Goal: Information Seeking & Learning: Learn about a topic

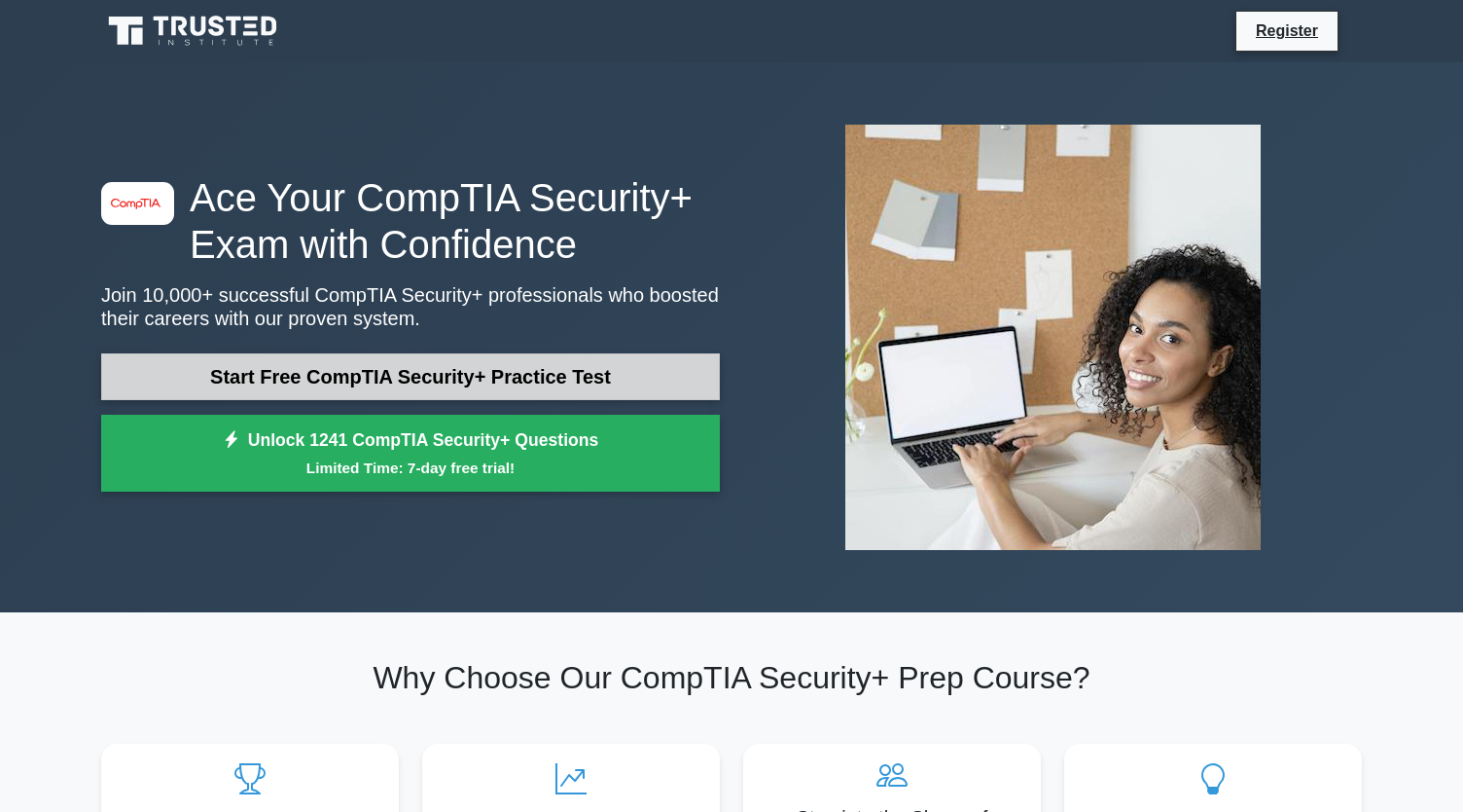
click at [520, 379] on link "Start Free CompTIA Security+ Practice Test" at bounding box center [410, 376] width 619 height 47
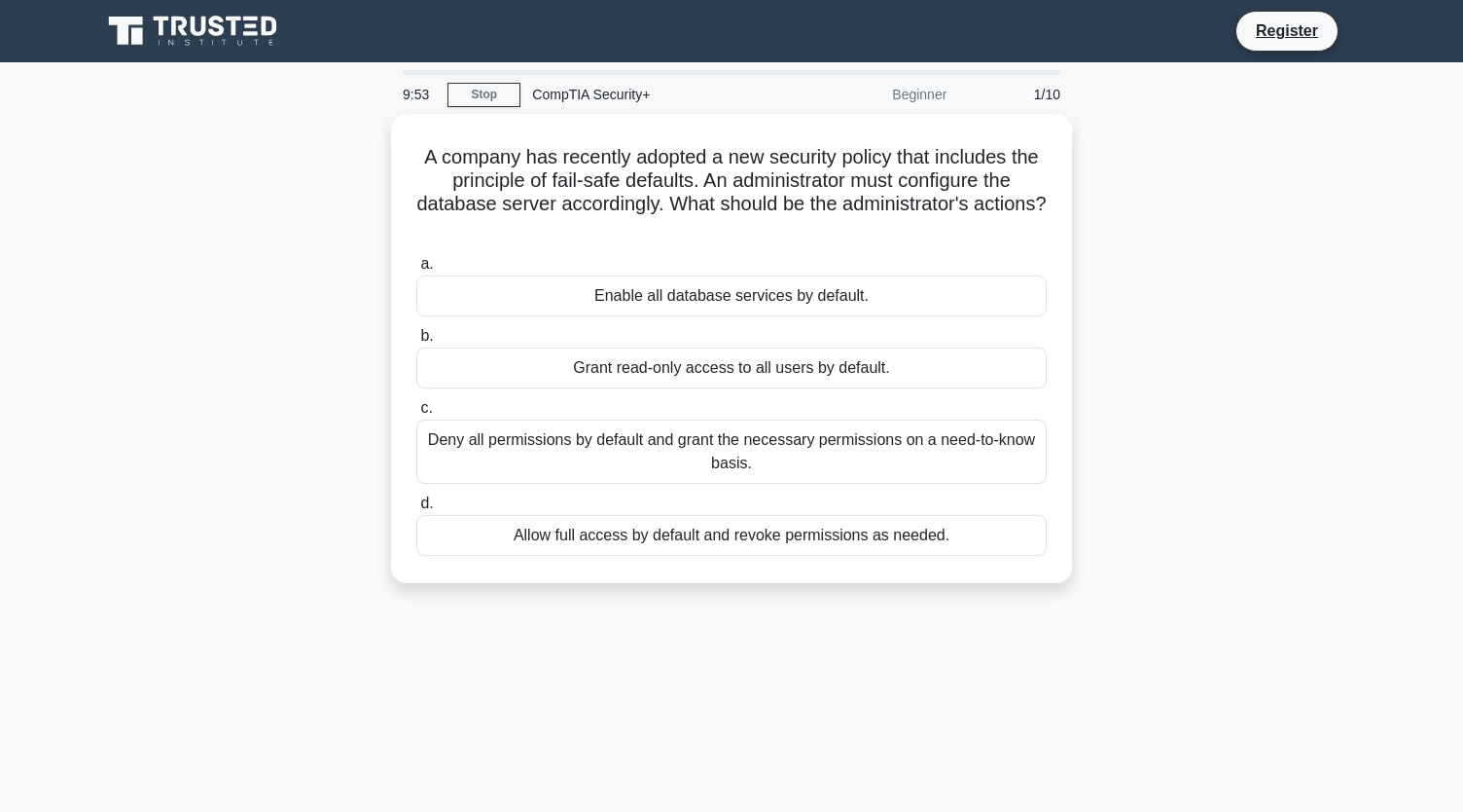
click at [1206, 268] on div "A company has recently adopted a new security policy that includes the principl…" at bounding box center [732, 360] width 1284 height 492
click at [1200, 422] on div "A company has recently adopted a new security policy that includes the principl…" at bounding box center [732, 360] width 1284 height 492
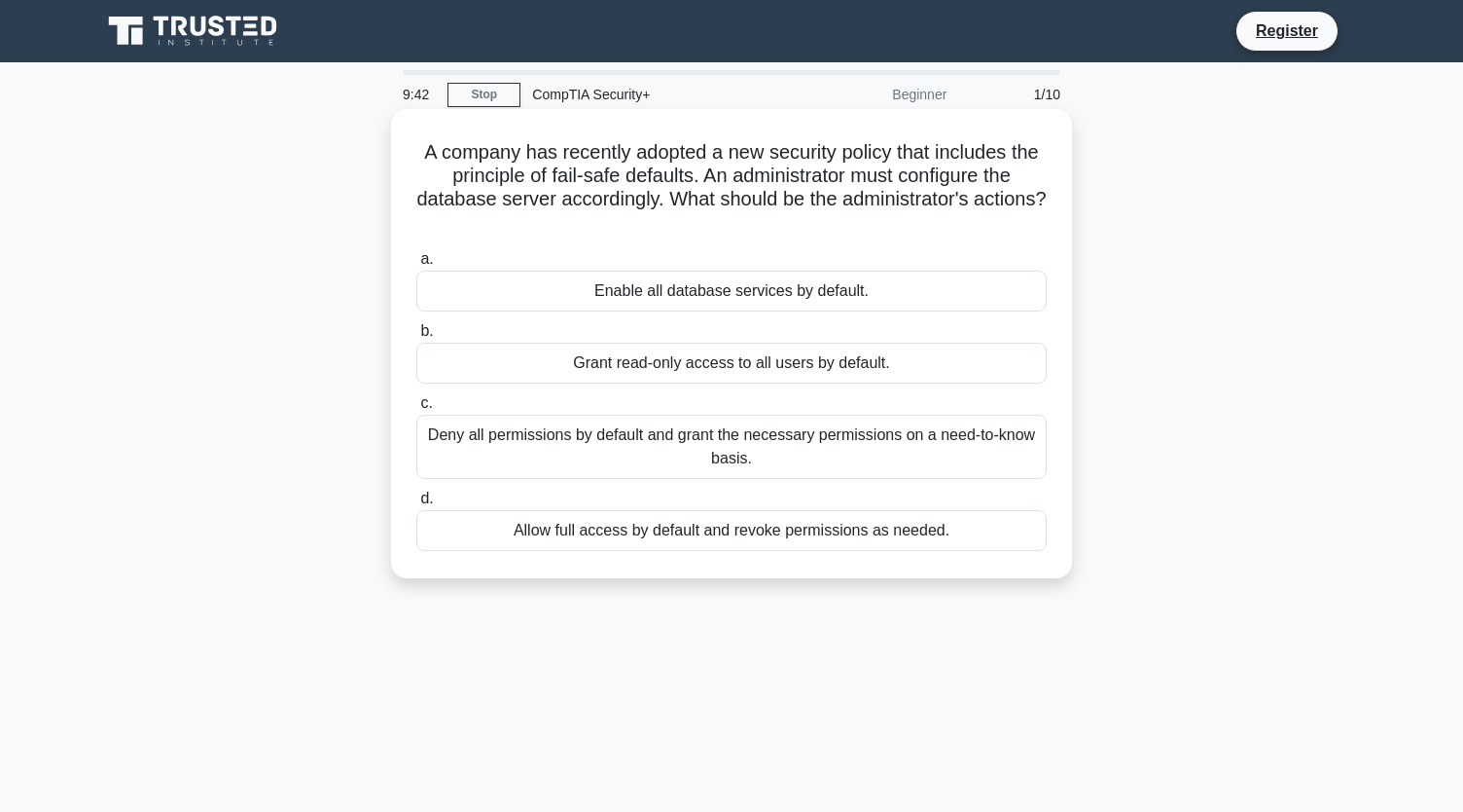
click at [917, 431] on div "Deny all permissions by default and grant the necessary permissions on a need-t…" at bounding box center [731, 447] width 631 height 64
click at [416, 410] on input "c. Deny all permissions by default and grant the necessary permissions on a nee…" at bounding box center [416, 403] width 0 height 13
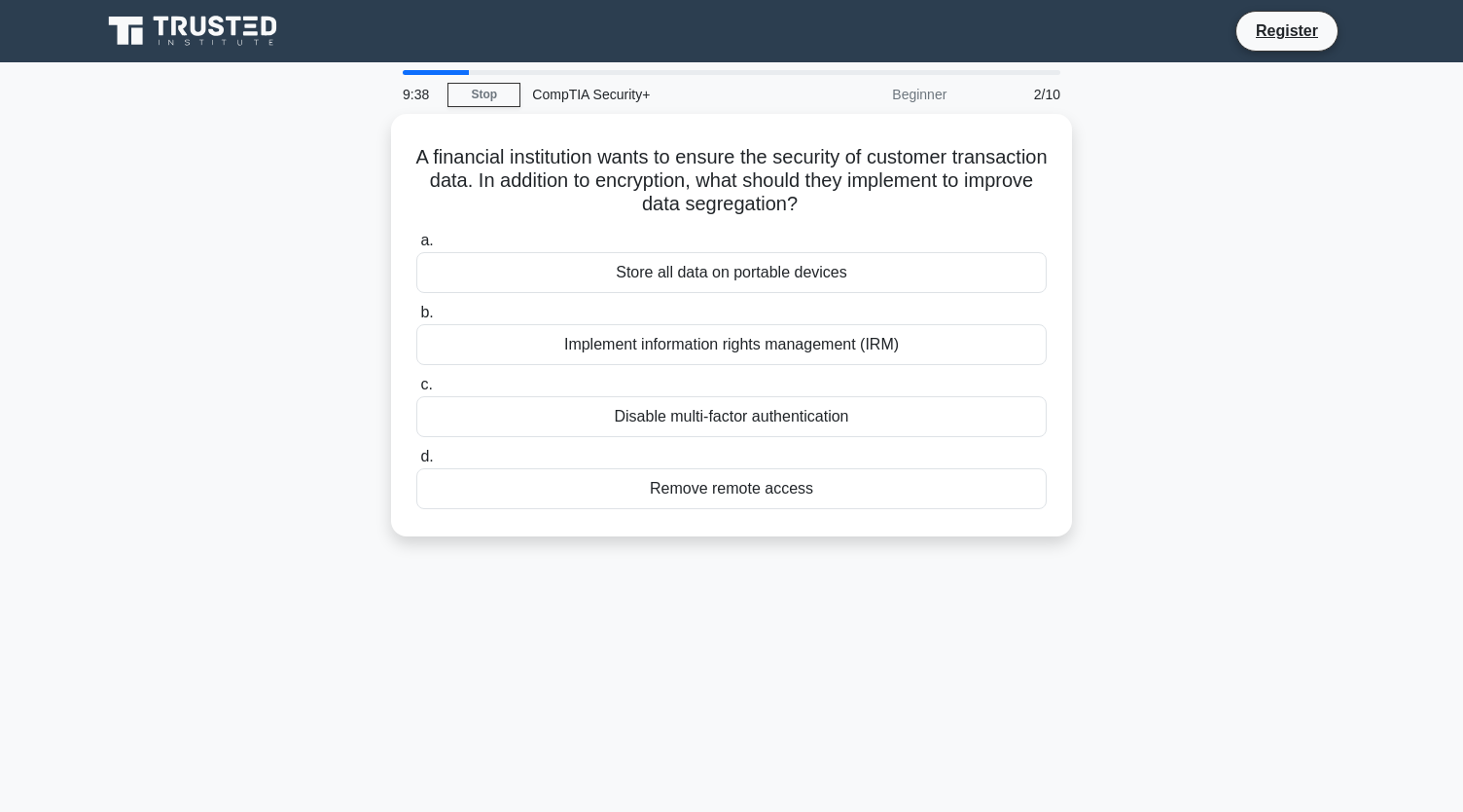
click at [938, 100] on div "Beginner" at bounding box center [873, 94] width 170 height 39
click at [1144, 315] on div "A financial institution wants to ensure the security of customer transaction da…" at bounding box center [732, 337] width 1284 height 446
click at [1146, 342] on div "A financial institution wants to ensure the security of customer transaction da…" at bounding box center [732, 337] width 1284 height 446
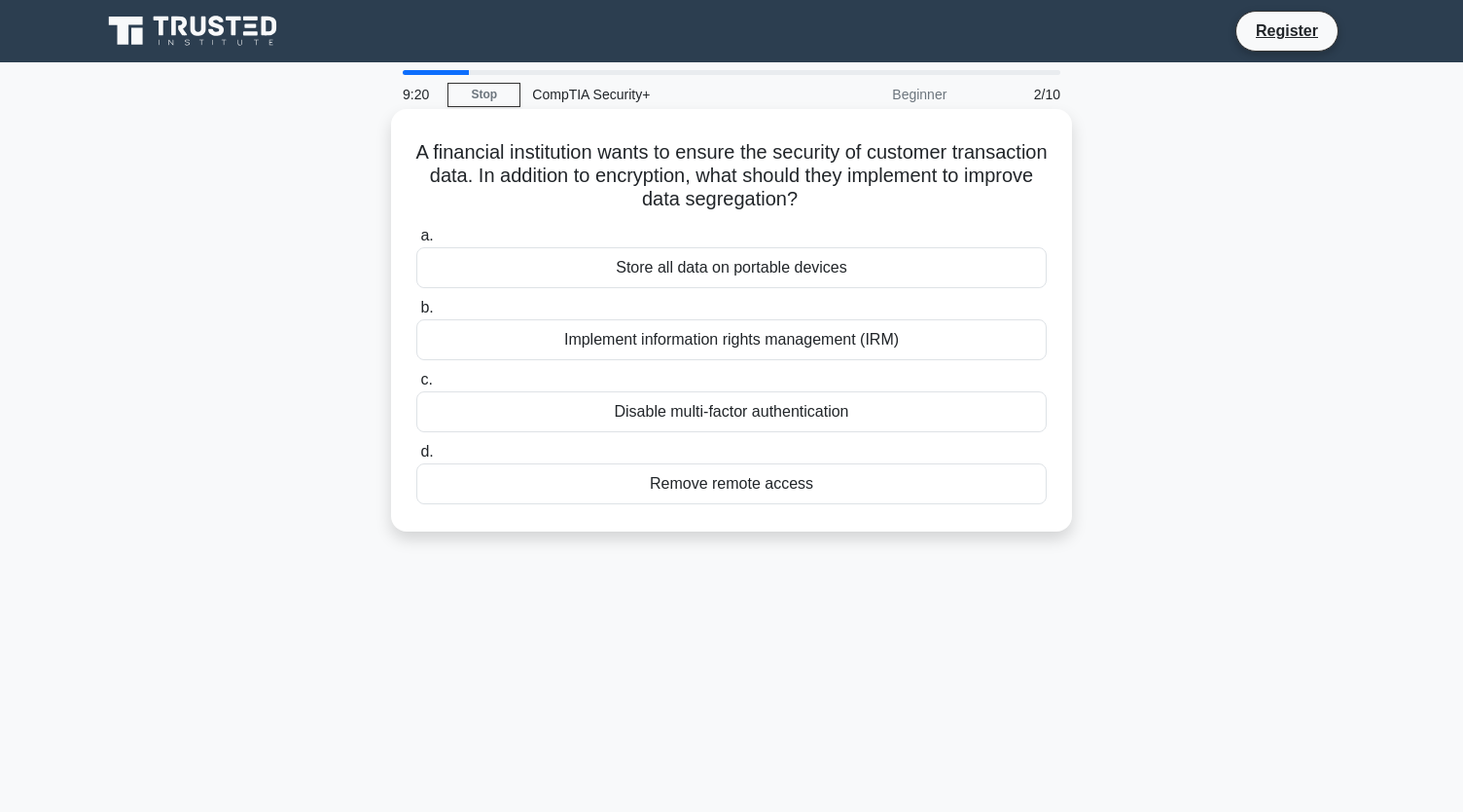
click at [893, 271] on div "Store all data on portable devices" at bounding box center [731, 267] width 631 height 41
click at [416, 242] on input "a. Store all data on portable devices" at bounding box center [416, 236] width 0 height 13
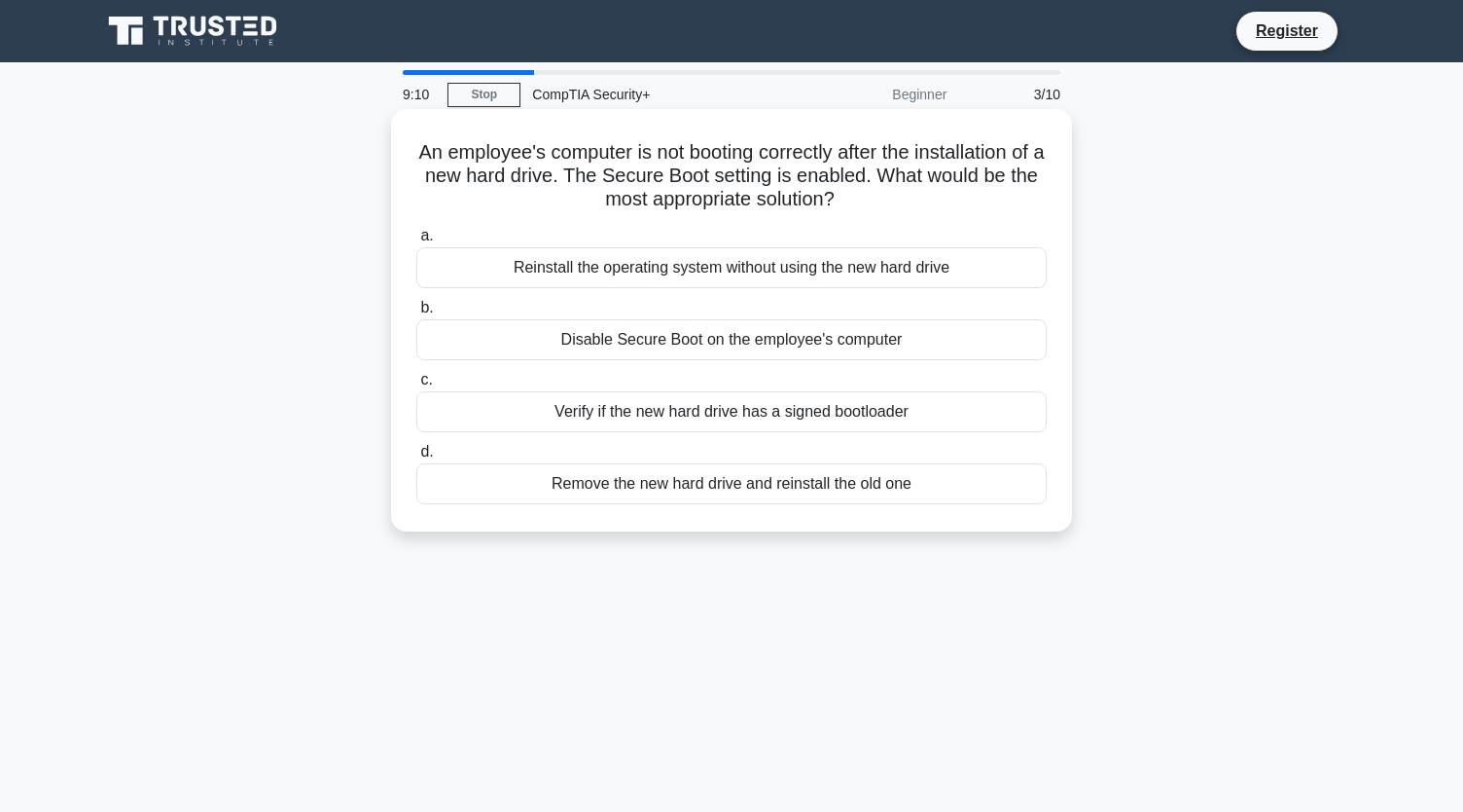
click at [746, 360] on div "Disable Secure Boot on the employee's computer" at bounding box center [731, 339] width 631 height 41
click at [416, 314] on input "b. Disable Secure Boot on the employee's computer" at bounding box center [416, 308] width 0 height 13
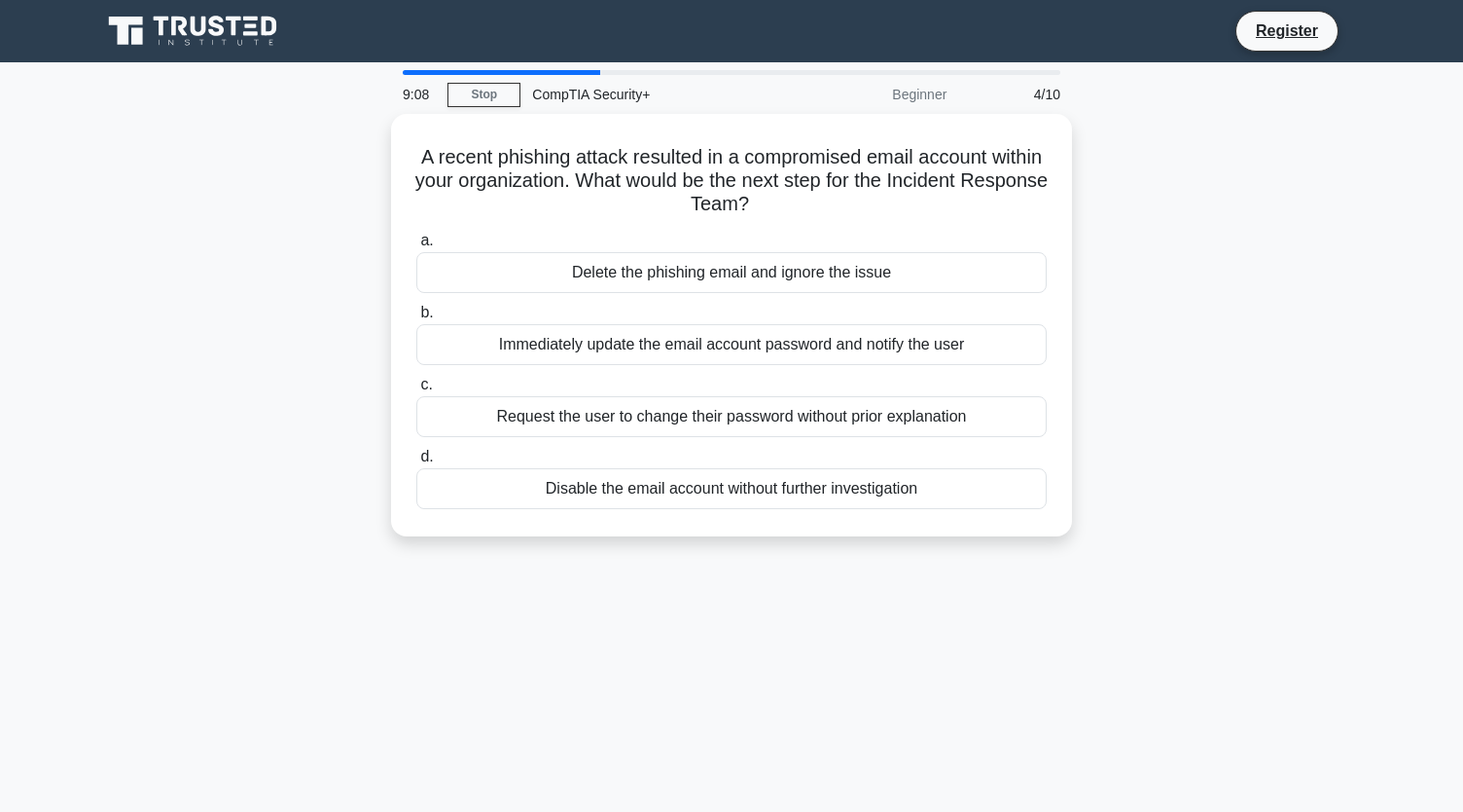
click at [510, 108] on div "9:08 Stop CompTIA Security+ Beginner 4/10" at bounding box center [731, 94] width 681 height 39
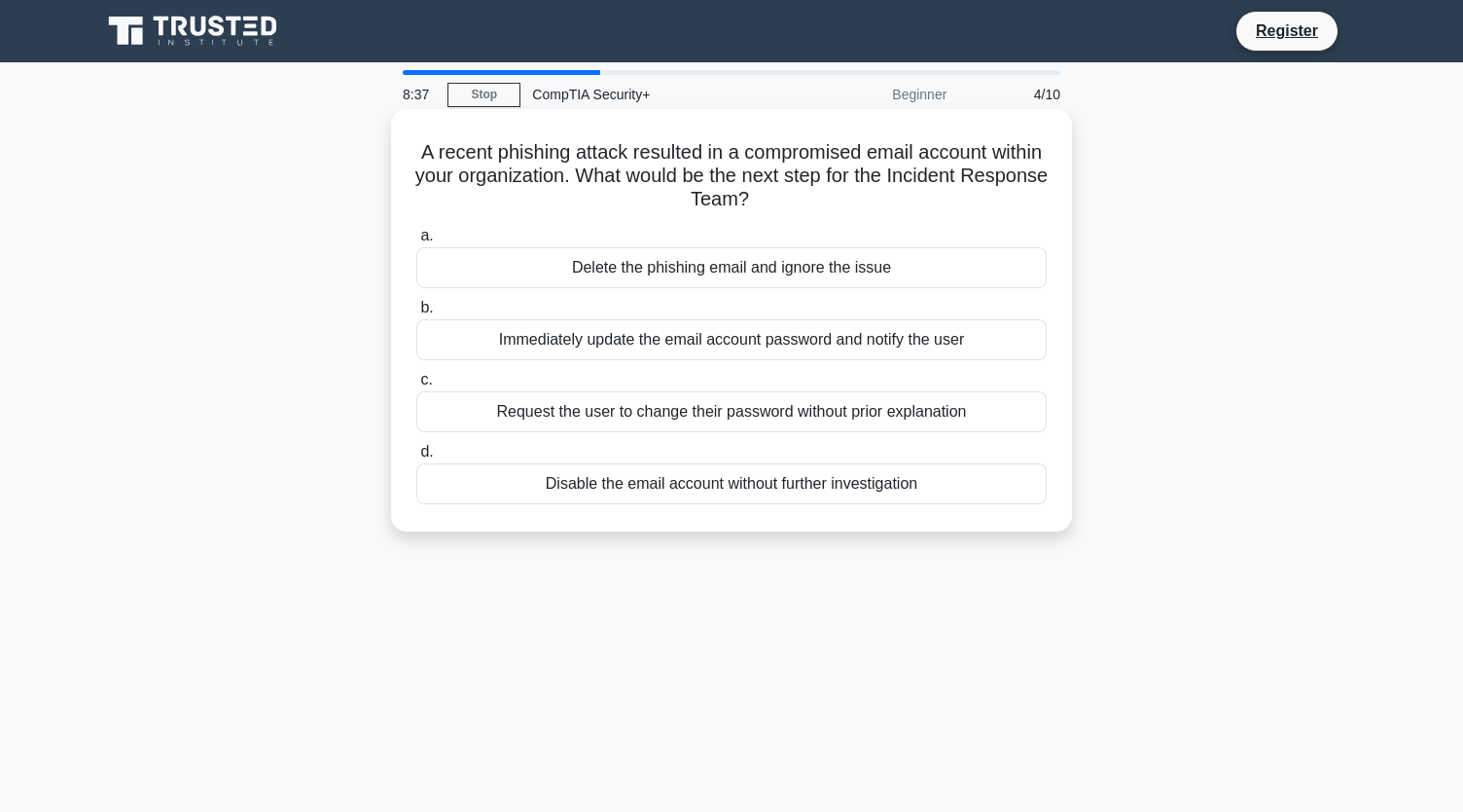
click at [781, 492] on div "Disable the email account without further investigation" at bounding box center [731, 483] width 631 height 41
click at [416, 458] on input "d. Disable the email account without further investigation" at bounding box center [416, 452] width 0 height 13
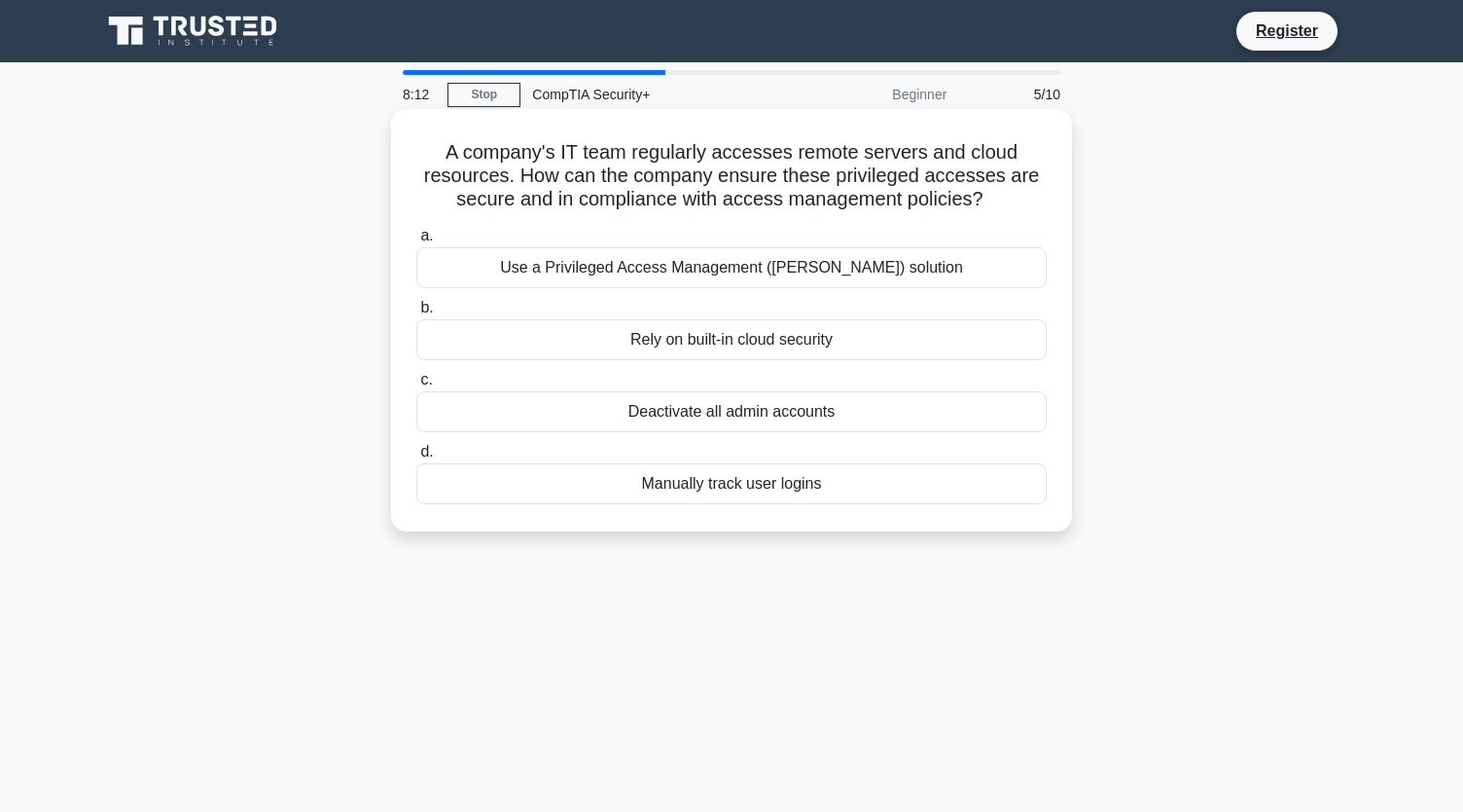
click at [993, 262] on div "Use a Privileged Access Management ([PERSON_NAME]) solution" at bounding box center [731, 267] width 631 height 41
click at [416, 242] on input "a. Use a Privileged Access Management ([PERSON_NAME]) solution" at bounding box center [416, 236] width 0 height 13
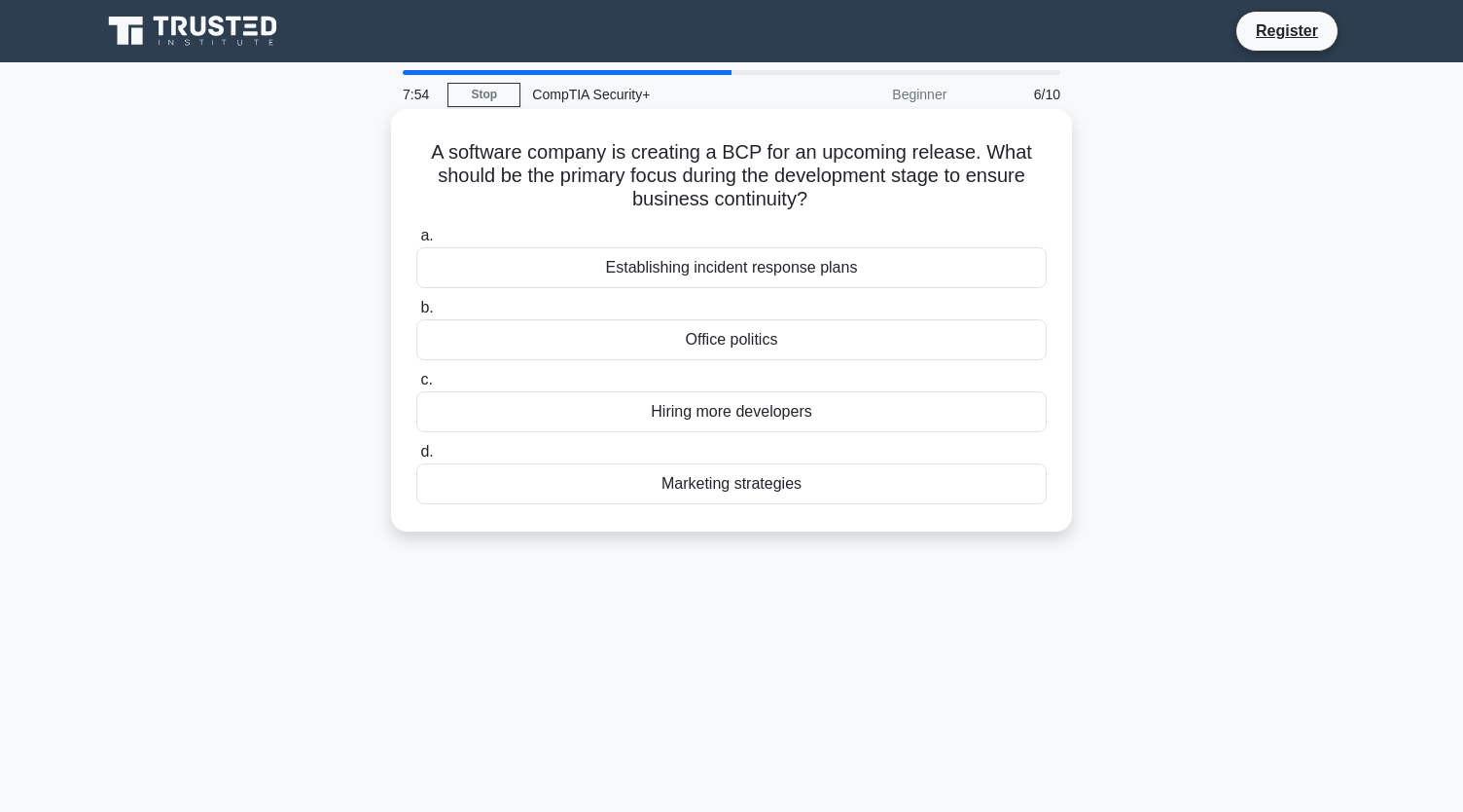
click at [968, 269] on div "Establishing incident response plans" at bounding box center [731, 267] width 631 height 41
click at [416, 242] on input "a. Establishing incident response plans" at bounding box center [416, 236] width 0 height 13
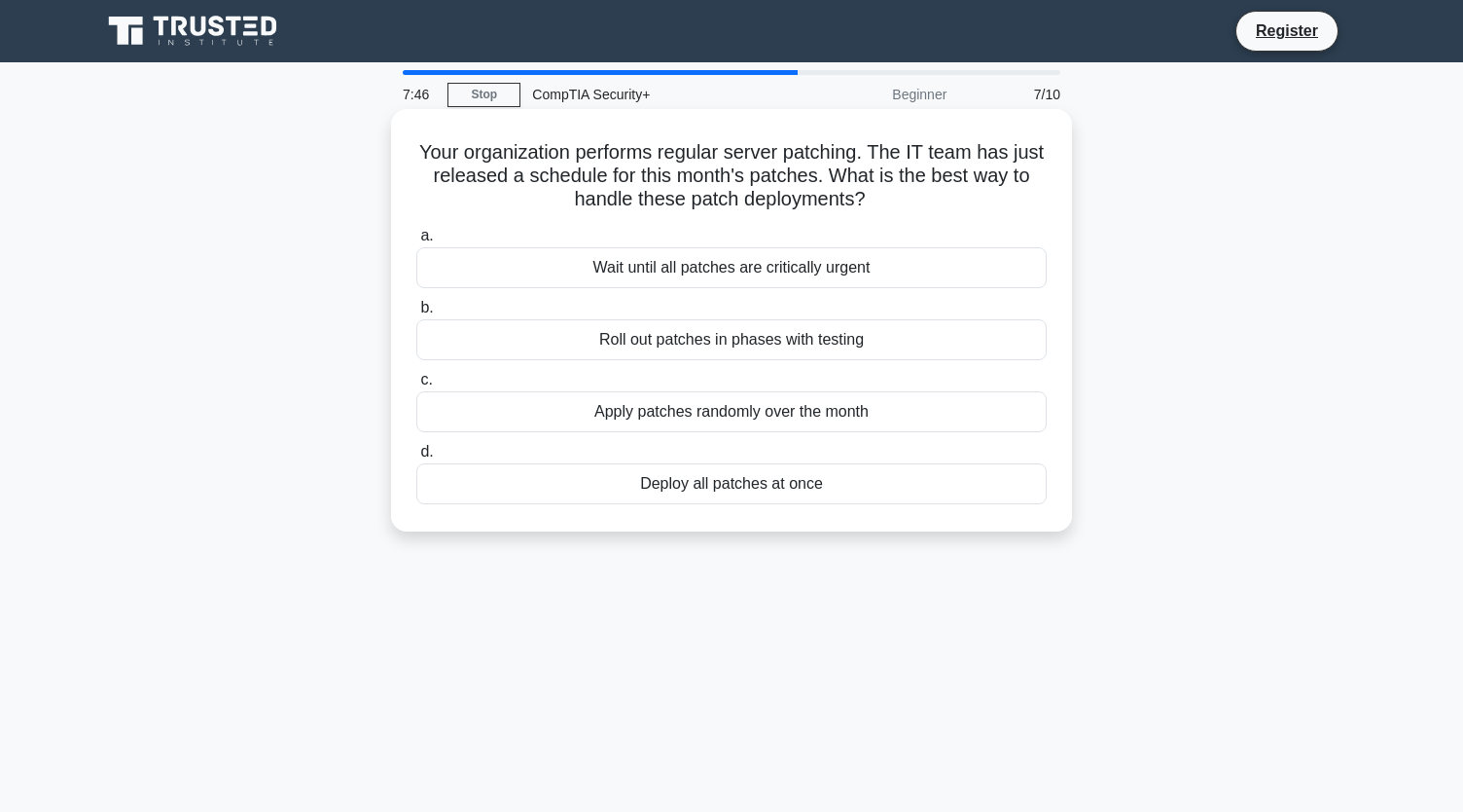
click at [932, 358] on div "Roll out patches in phases with testing" at bounding box center [731, 339] width 631 height 41
click at [416, 314] on input "b. Roll out patches in phases with testing" at bounding box center [416, 308] width 0 height 13
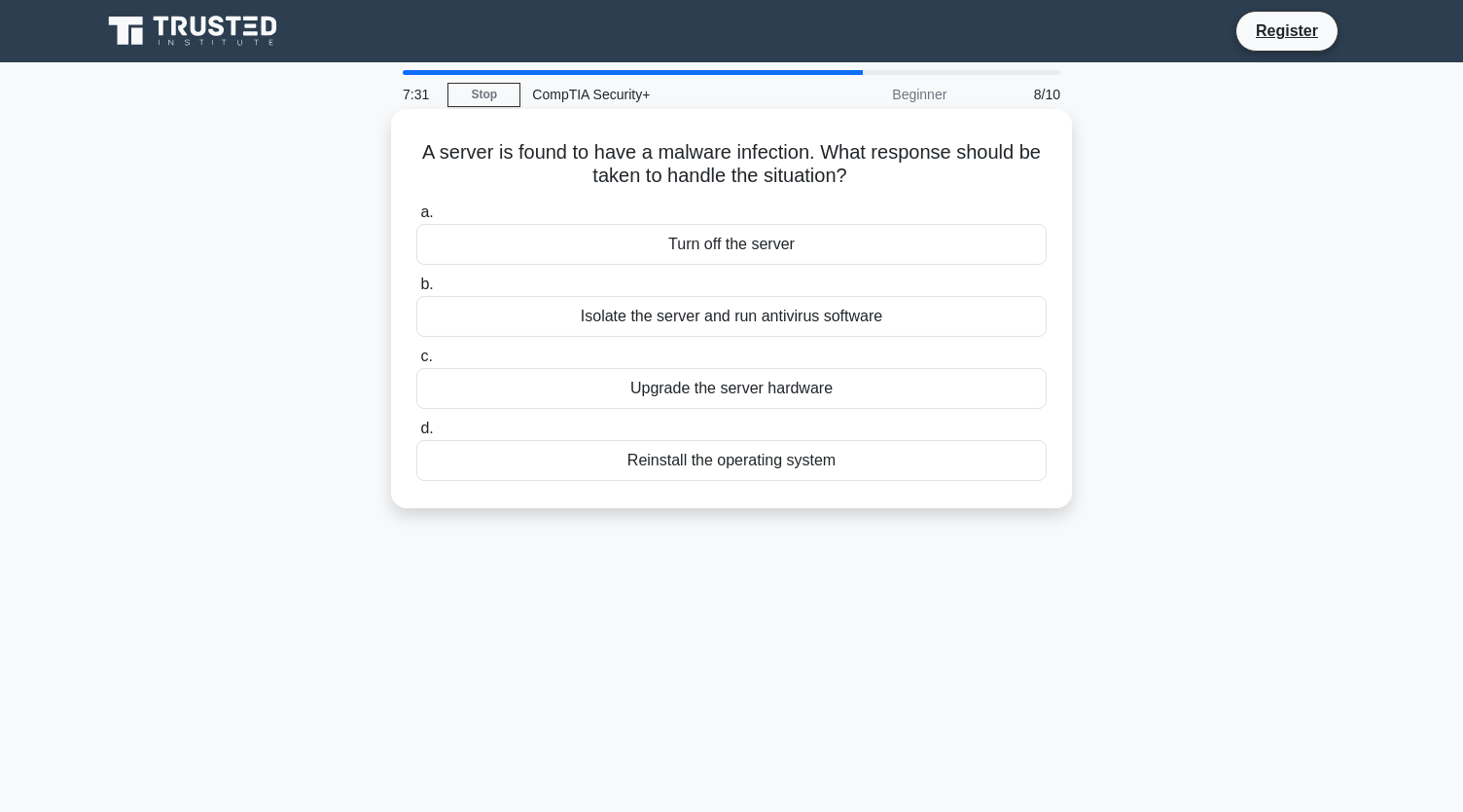
click at [879, 321] on div "Isolate the server and run antivirus software" at bounding box center [731, 316] width 631 height 41
click at [416, 291] on input "b. Isolate the server and run antivirus software" at bounding box center [416, 284] width 0 height 13
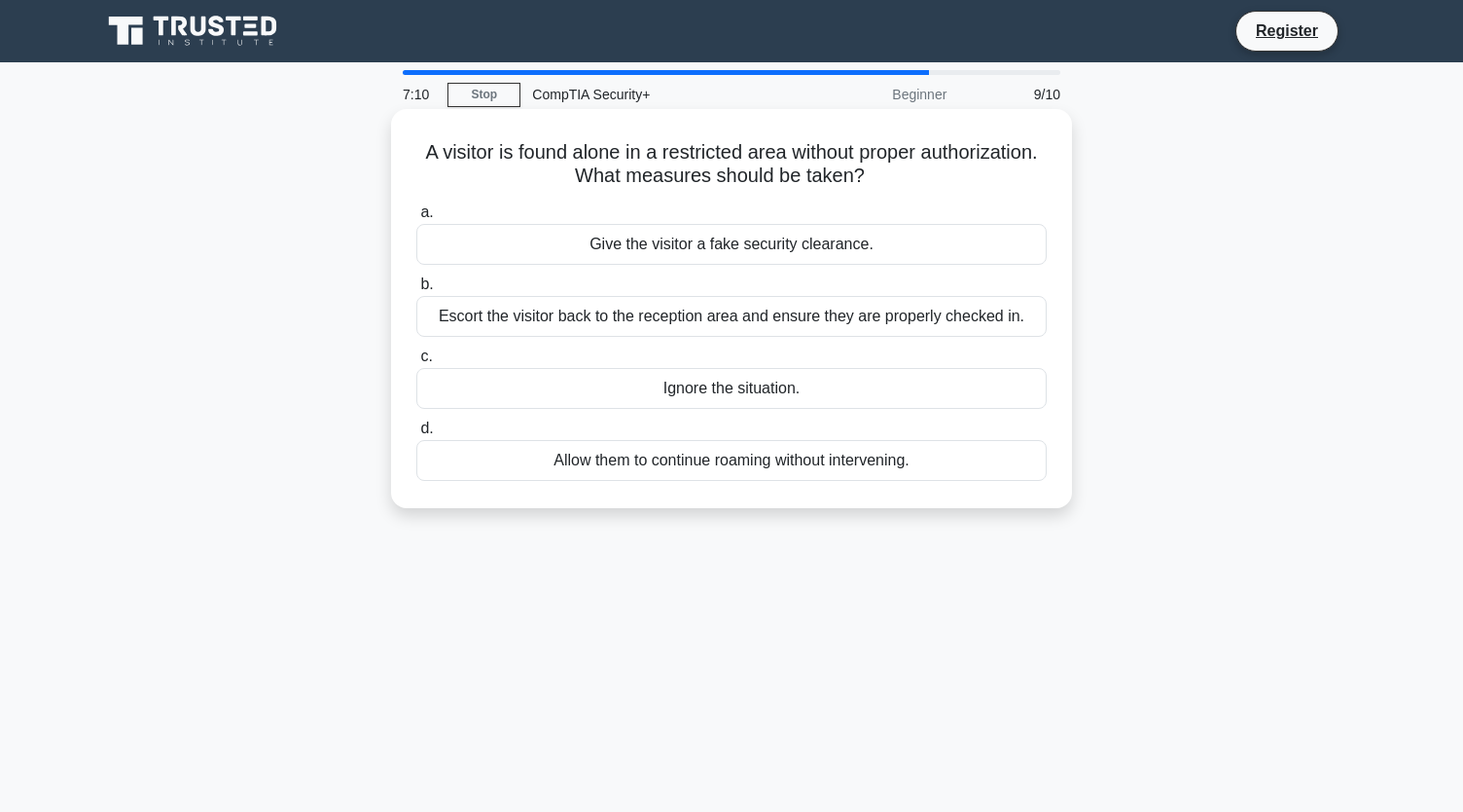
click at [999, 309] on div "Escort the visitor back to the reception area and ensure they are properly chec…" at bounding box center [731, 316] width 631 height 41
click at [416, 291] on input "b. Escort the visitor back to the reception area and ensure they are properly c…" at bounding box center [416, 284] width 0 height 13
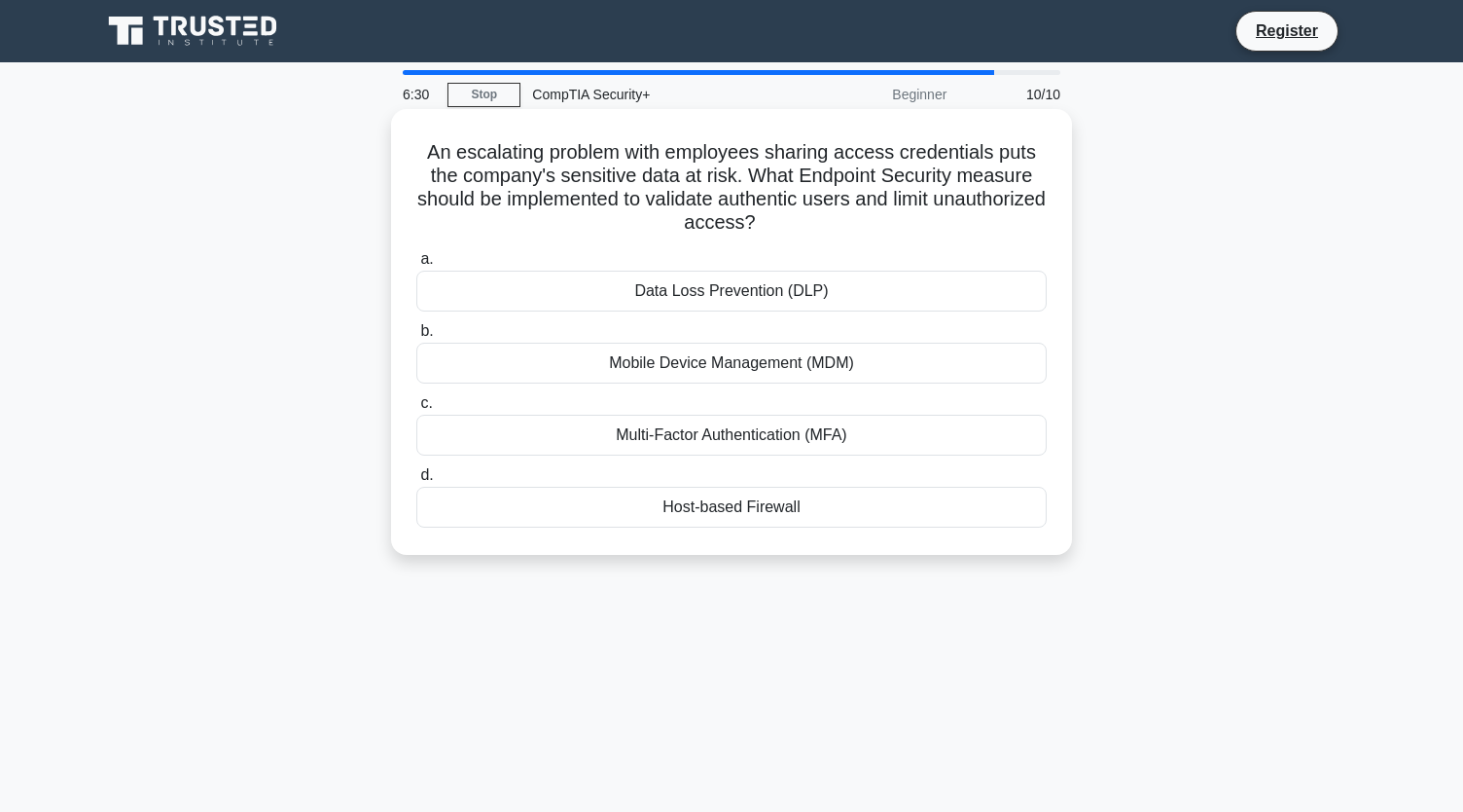
click at [807, 437] on div "Multi-Factor Authentication (MFA)" at bounding box center [731, 435] width 631 height 41
click at [416, 410] on input "c. Multi-Factor Authentication (MFA)" at bounding box center [416, 403] width 0 height 13
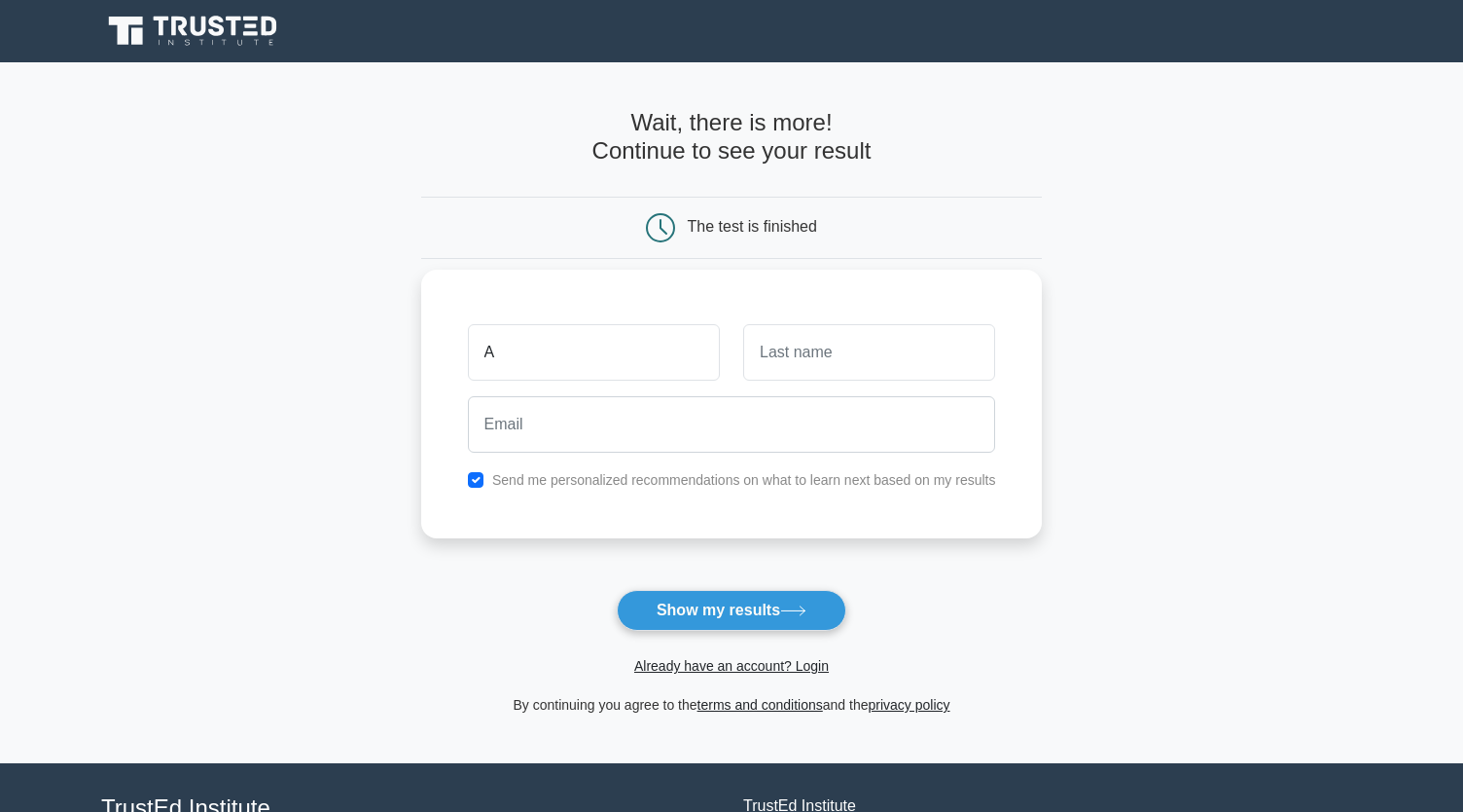
type input "Alhassan"
type input "[PERSON_NAME]"
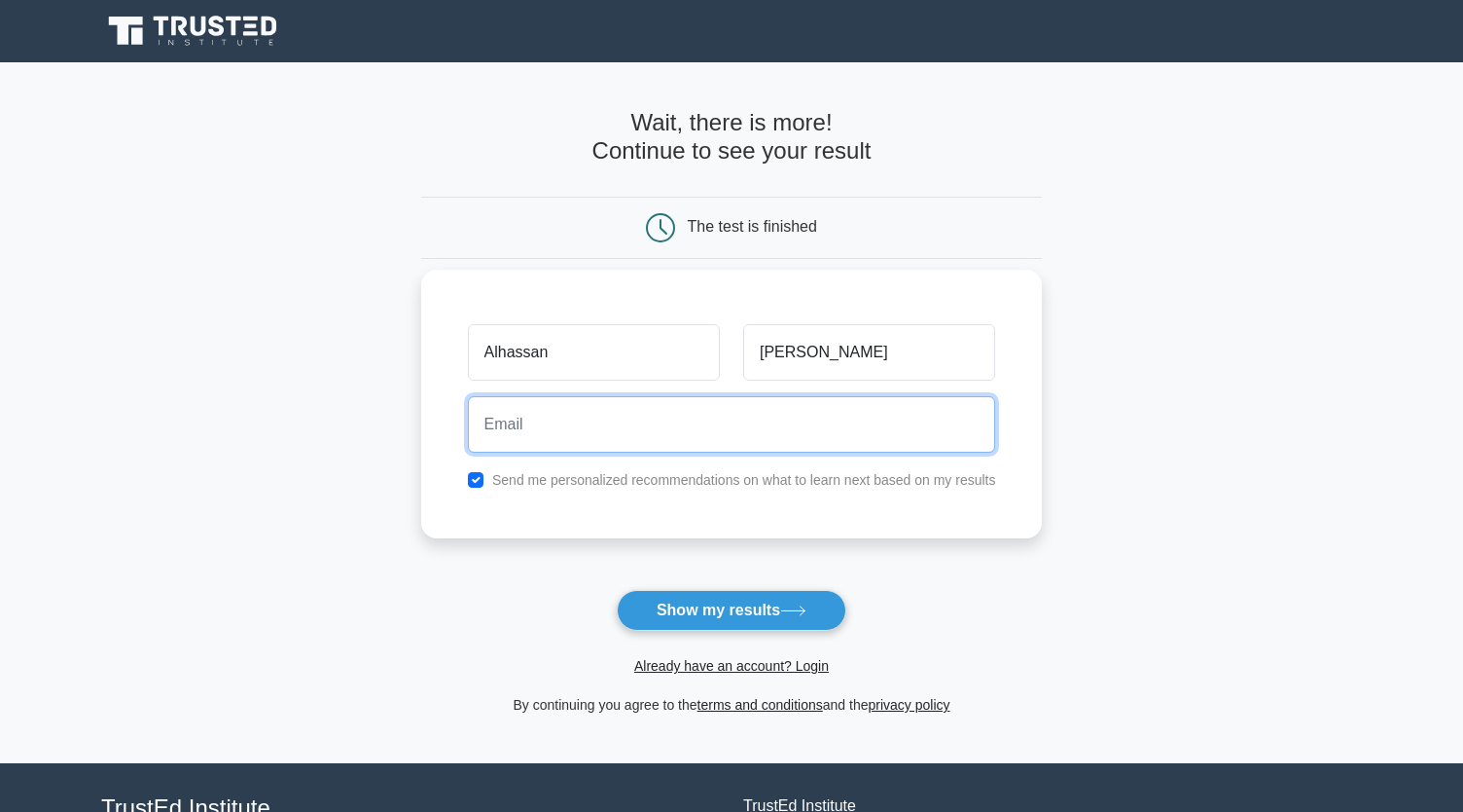
click at [656, 430] on input "email" at bounding box center [732, 424] width 528 height 56
type input "hassanxd994@gmail.com"
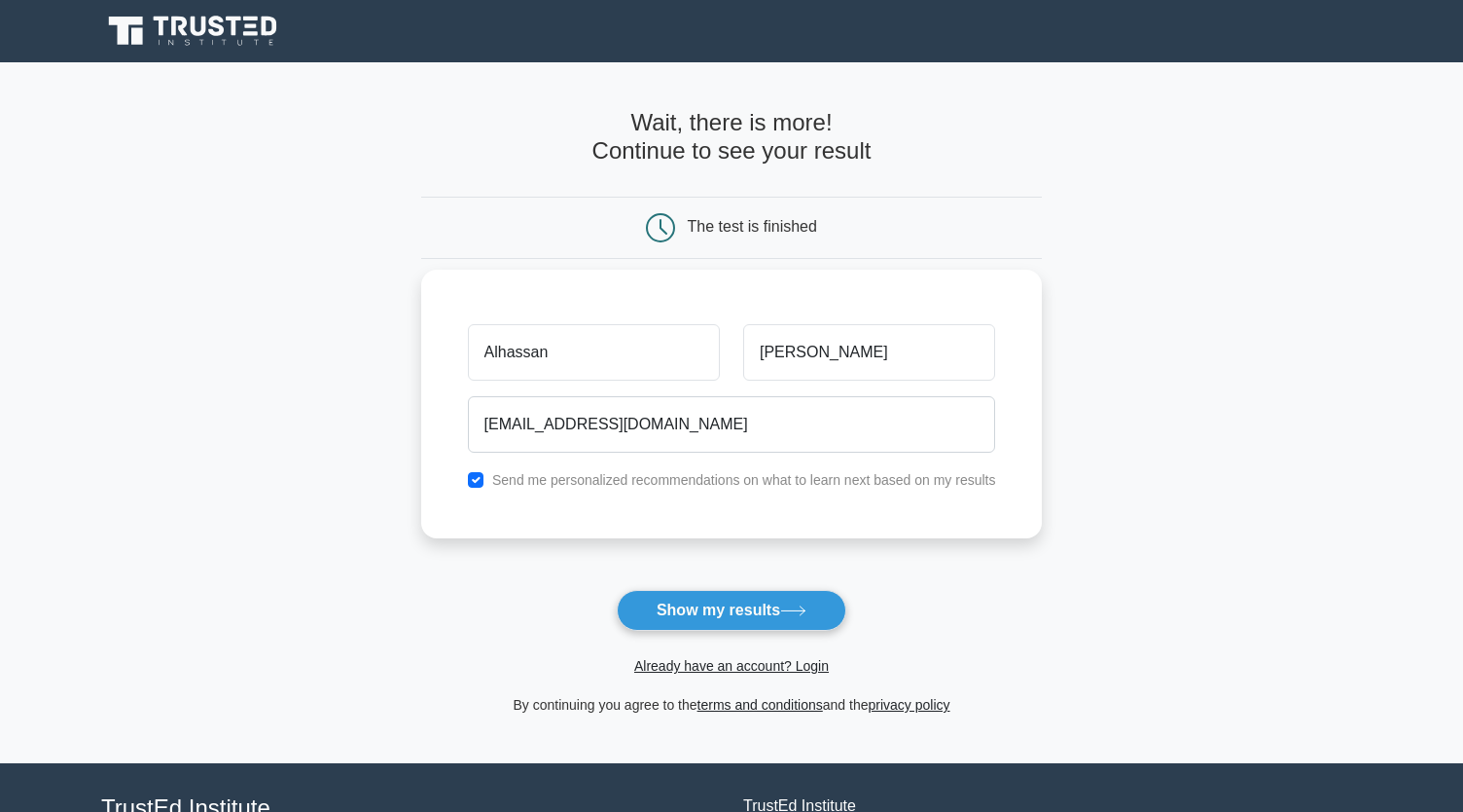
click at [677, 492] on div "Alhassan Hussein hassanxd994@gmail.com Send me personalized recommendations on …" at bounding box center [732, 404] width 622 height 269
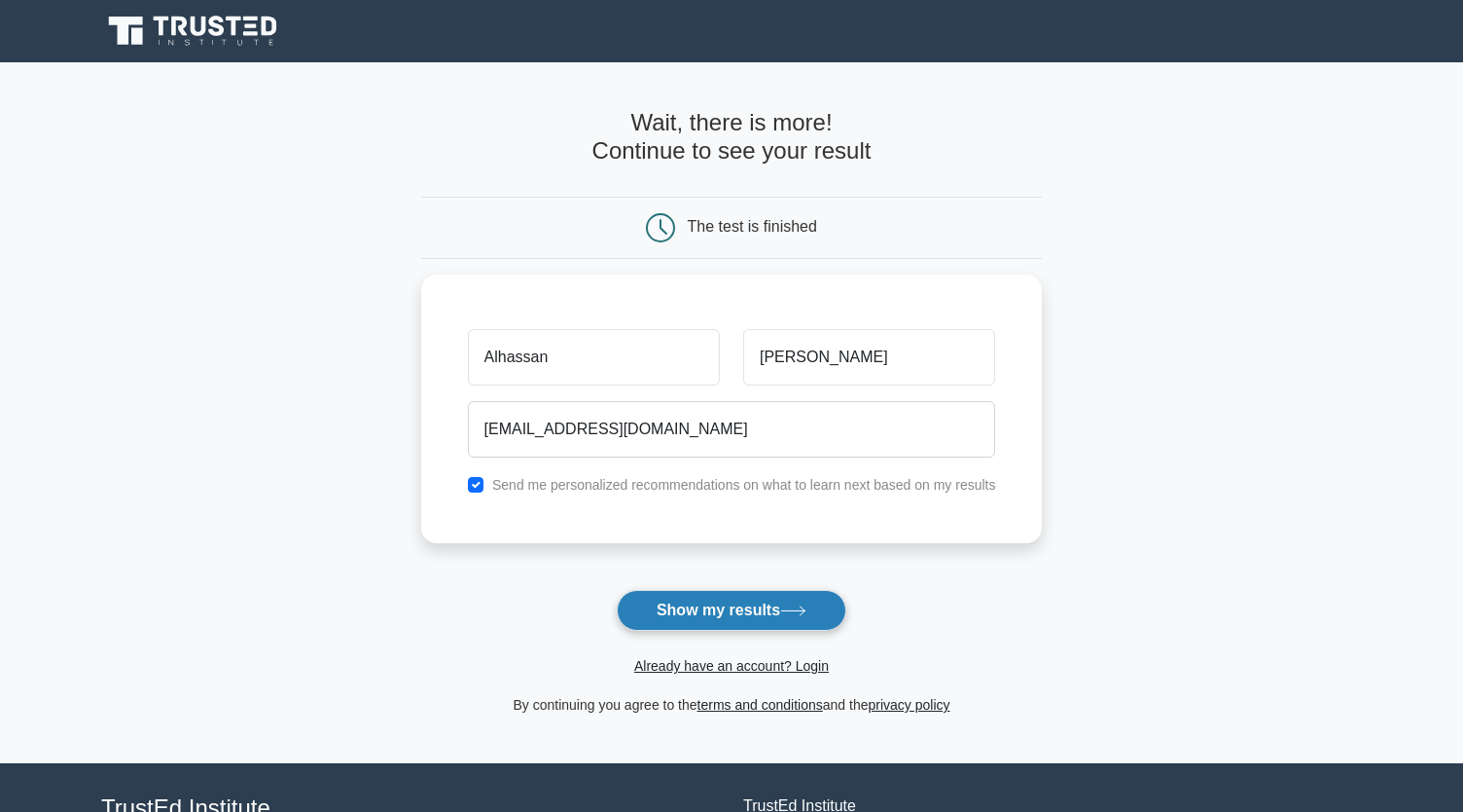
click at [723, 612] on button "Show my results" at bounding box center [732, 610] width 230 height 41
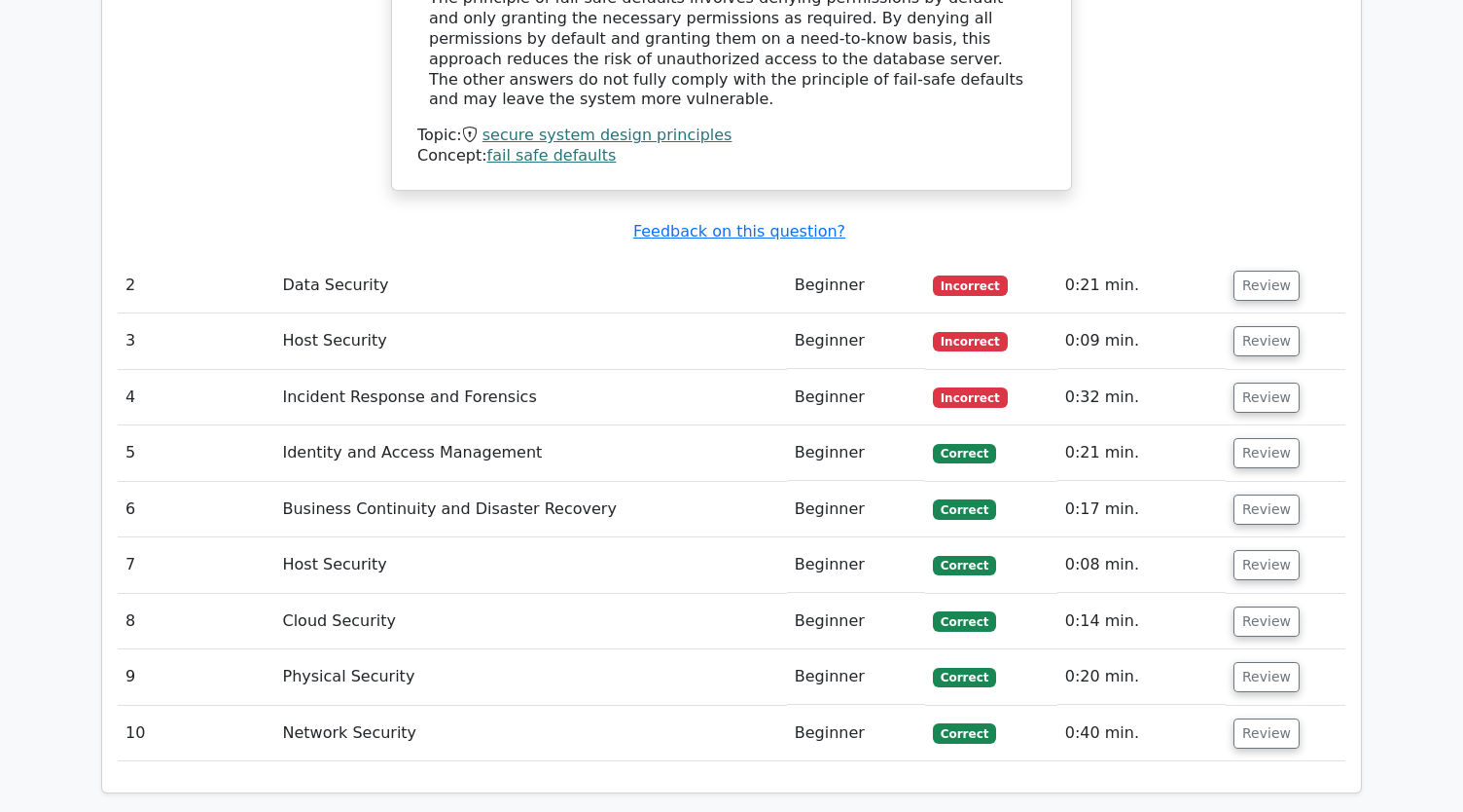
scroll to position [2349, 0]
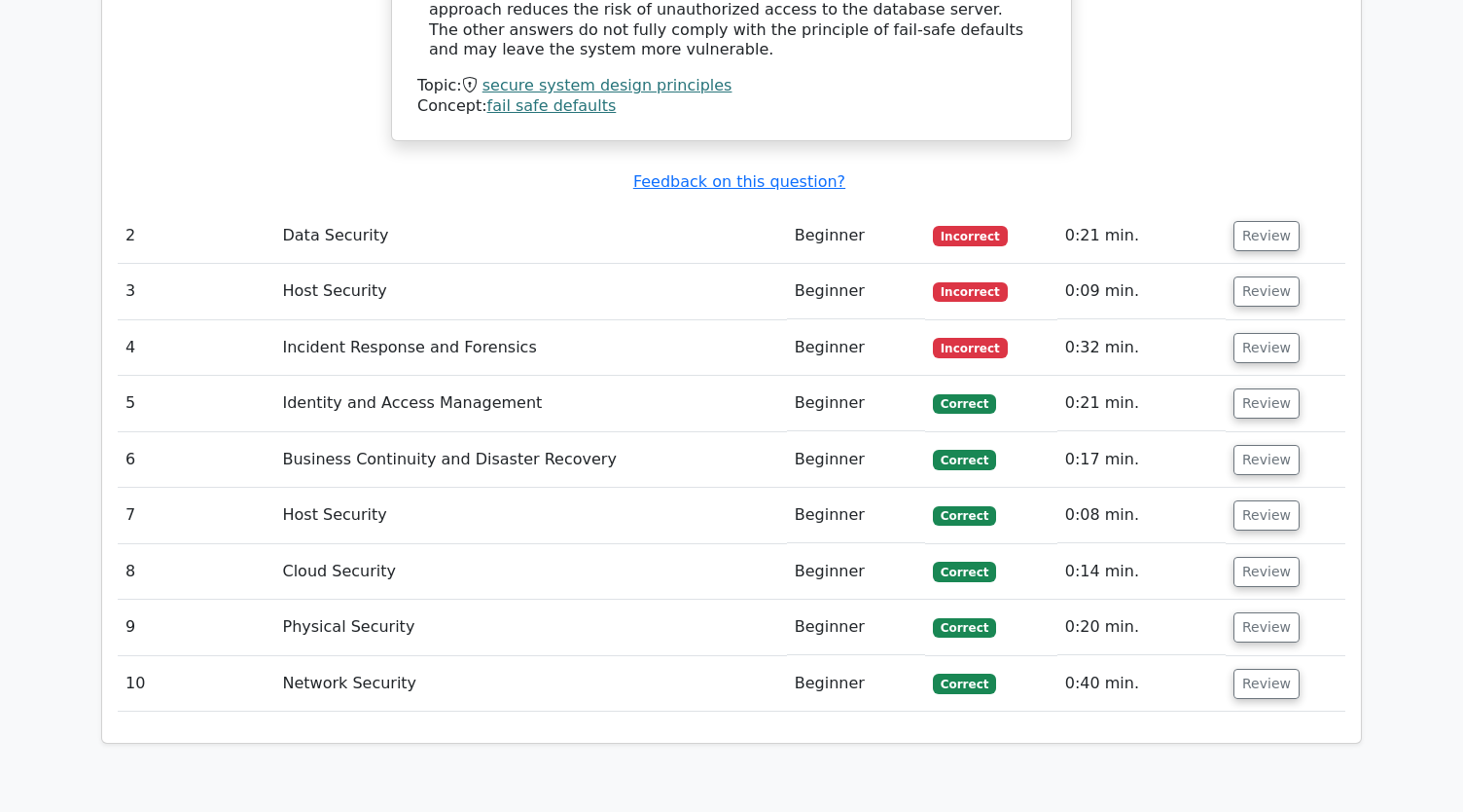
click at [1260, 208] on td "Review" at bounding box center [1286, 235] width 120 height 55
click at [1255, 333] on button "Review" at bounding box center [1267, 348] width 66 height 30
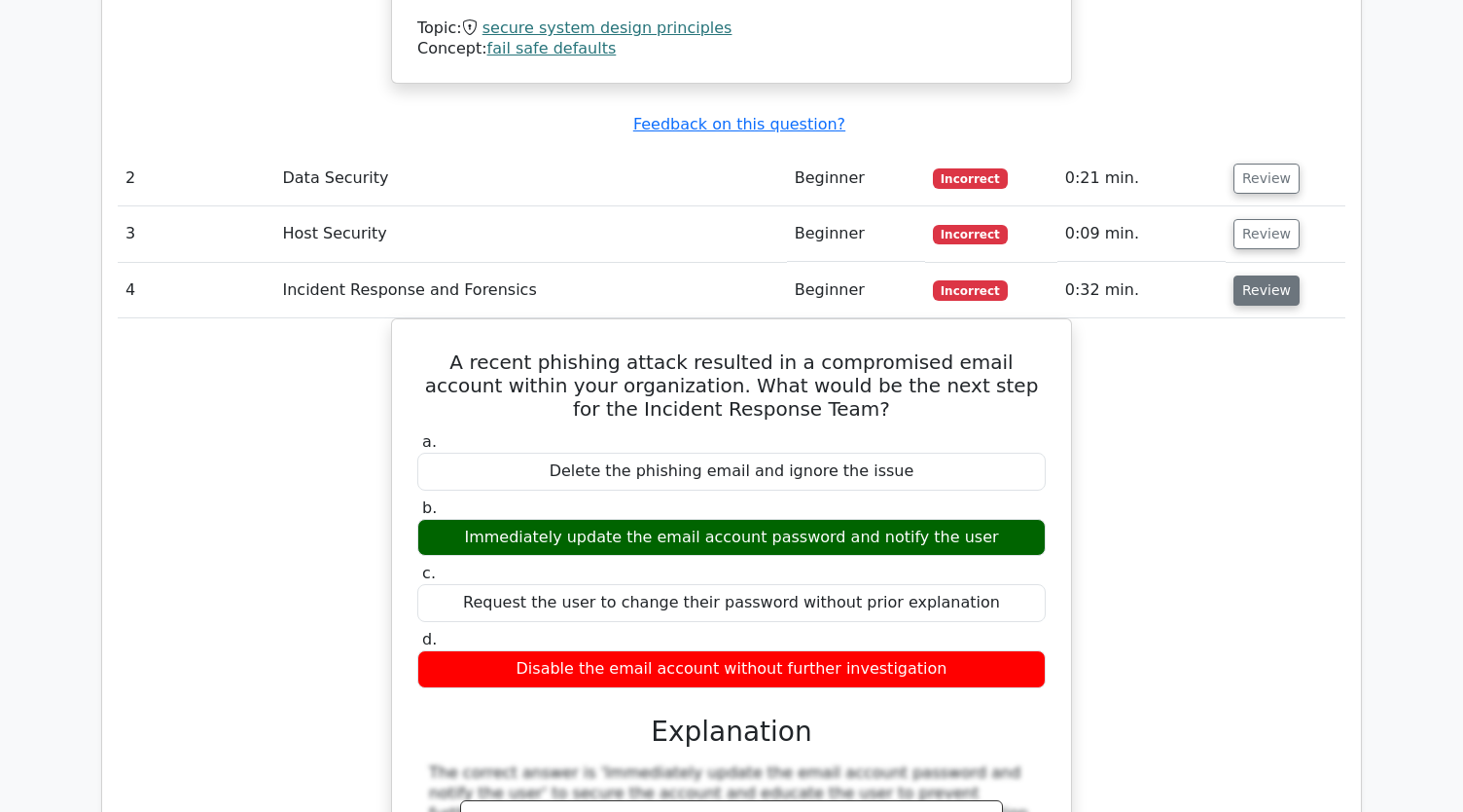
scroll to position [2410, 0]
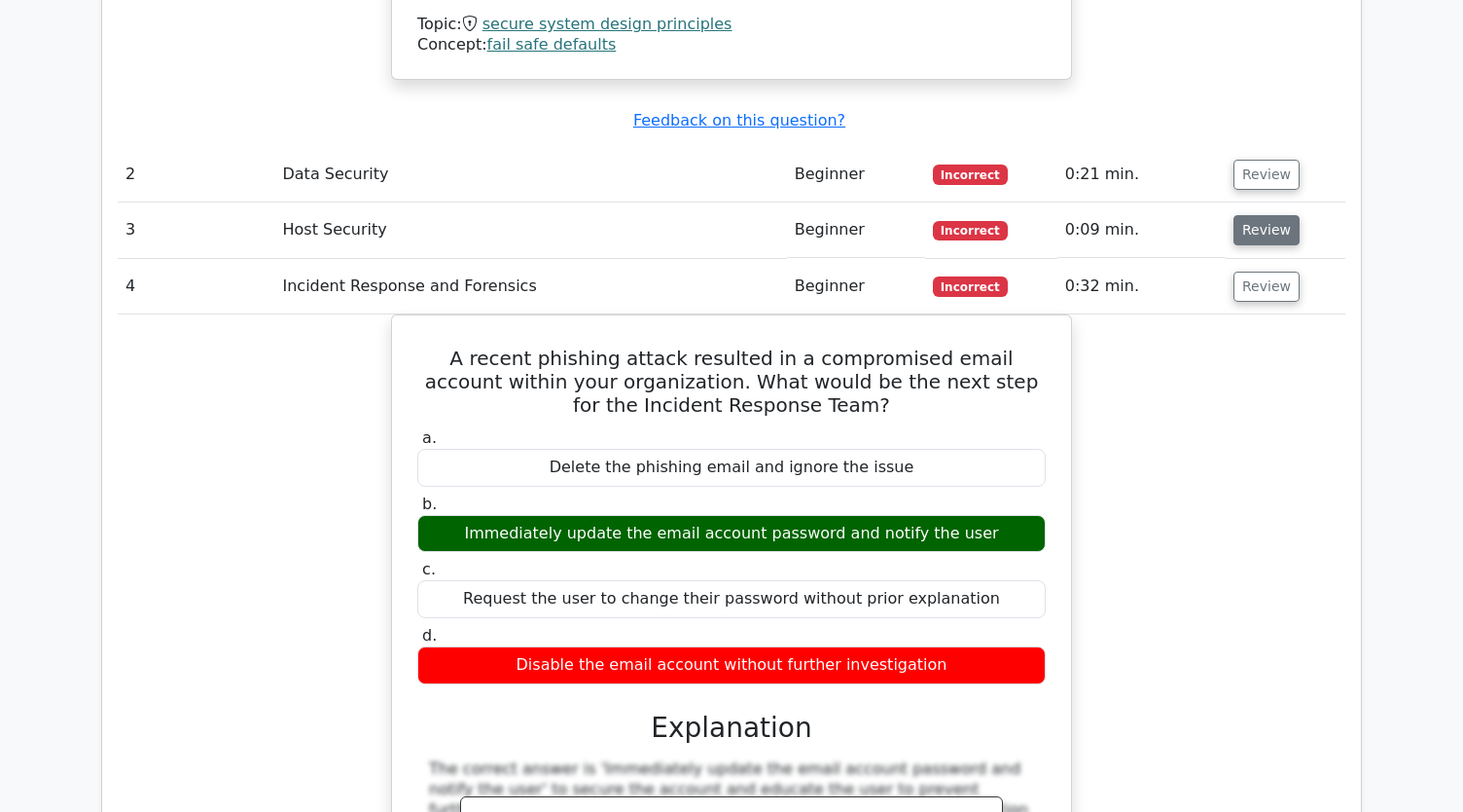
click at [1247, 215] on button "Review" at bounding box center [1267, 230] width 66 height 30
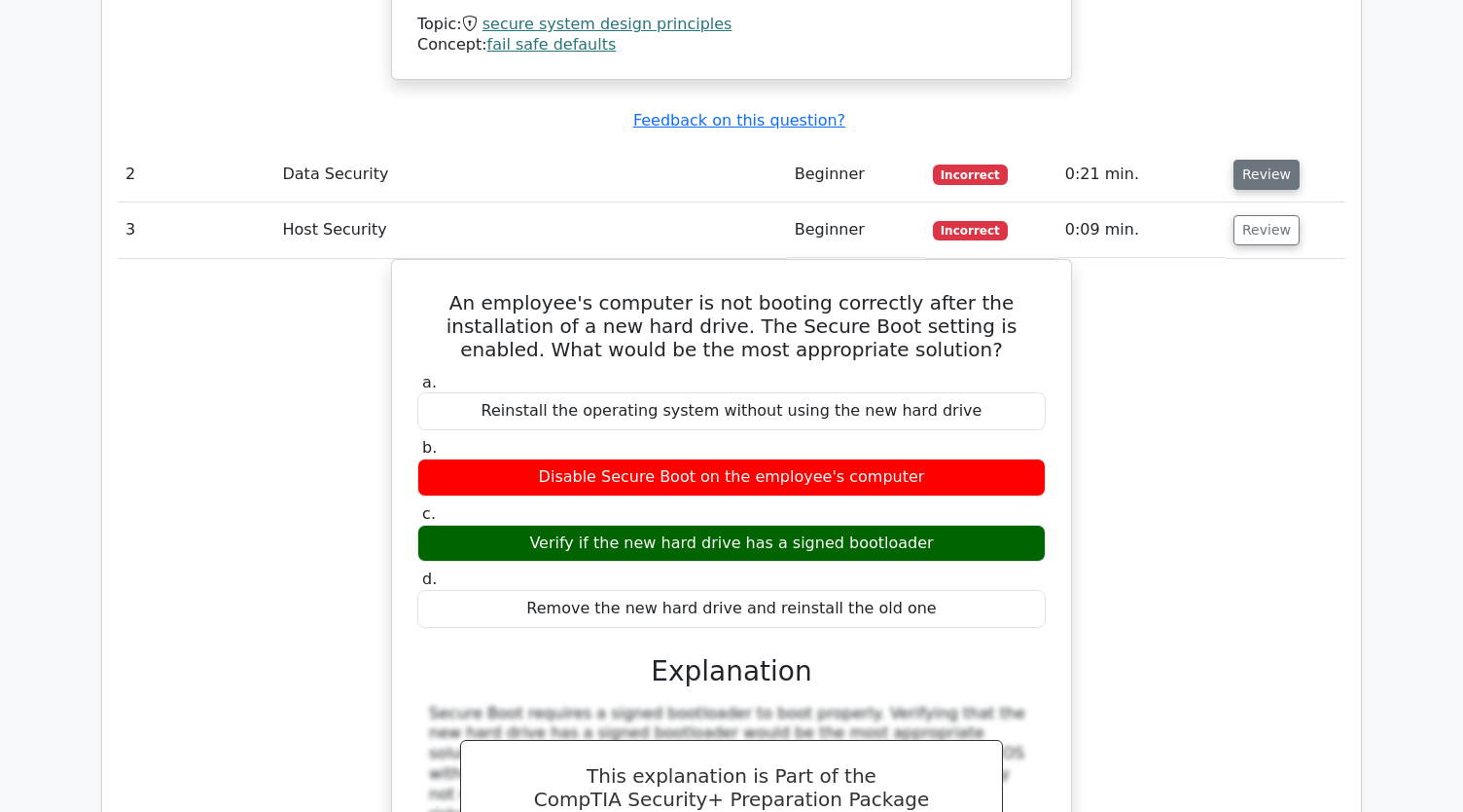
click at [1252, 160] on button "Review" at bounding box center [1267, 175] width 66 height 30
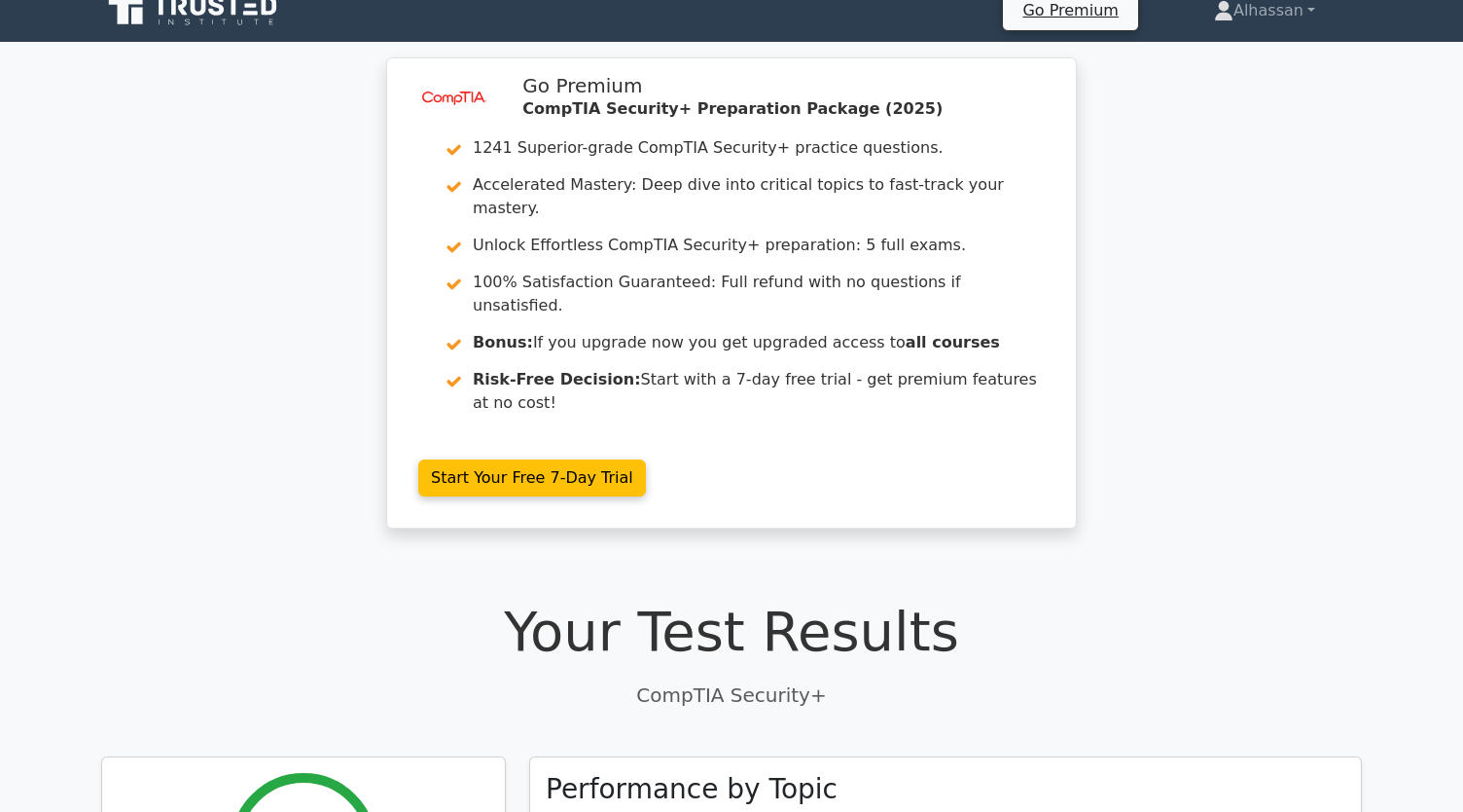
scroll to position [0, 0]
